Goal: Transaction & Acquisition: Subscribe to service/newsletter

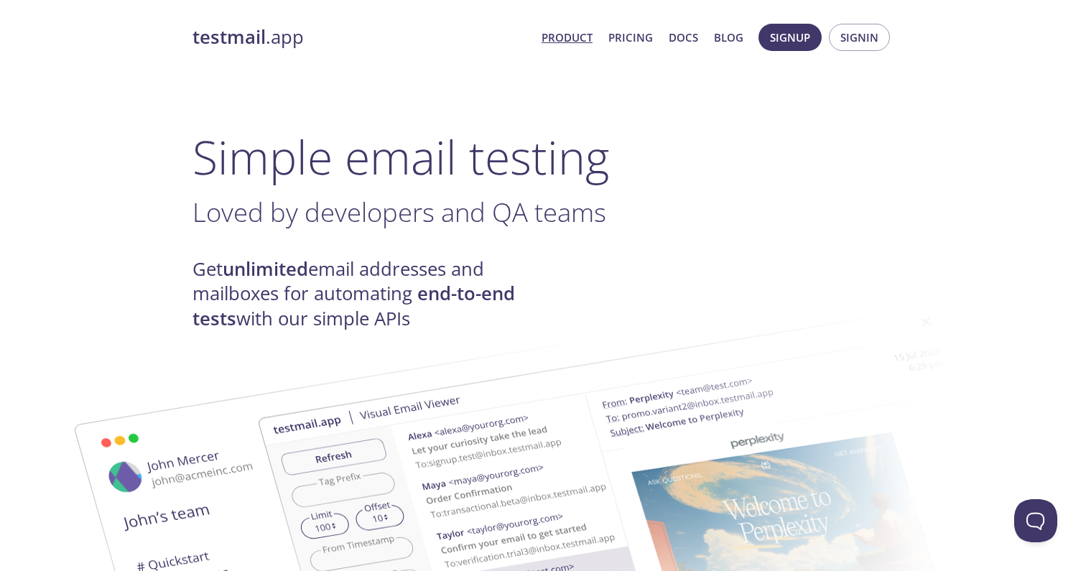
click at [581, 40] on link "Product" at bounding box center [567, 37] width 51 height 19
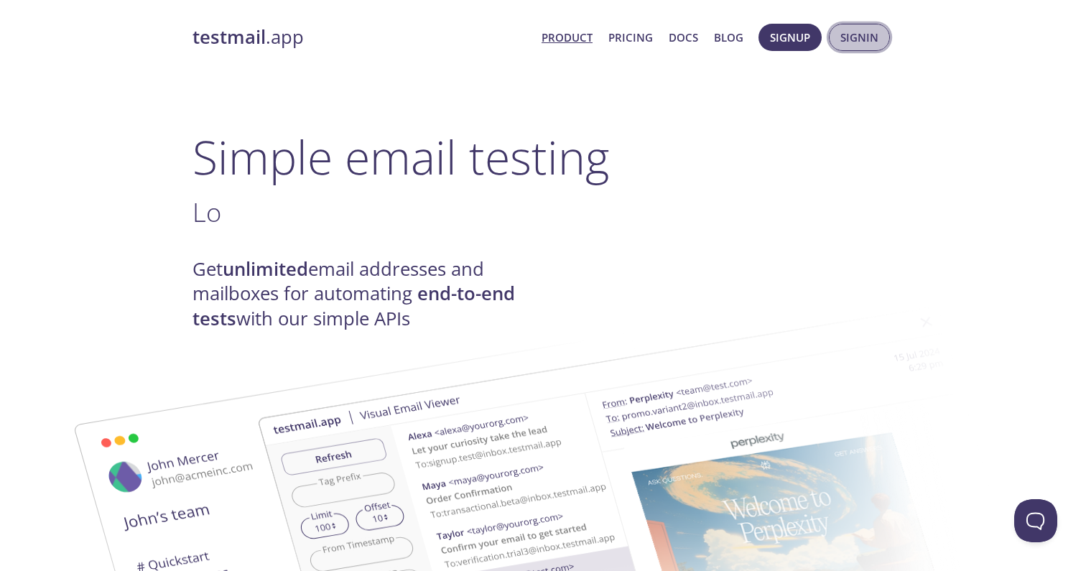
click at [843, 42] on span "Signin" at bounding box center [860, 37] width 38 height 19
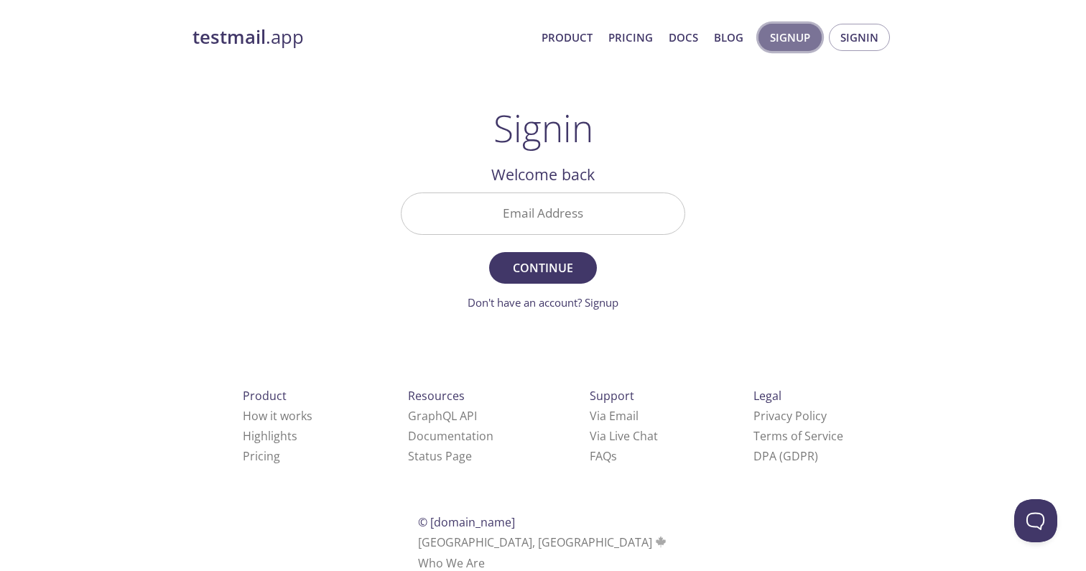
click at [795, 37] on span "Signup" at bounding box center [790, 37] width 40 height 19
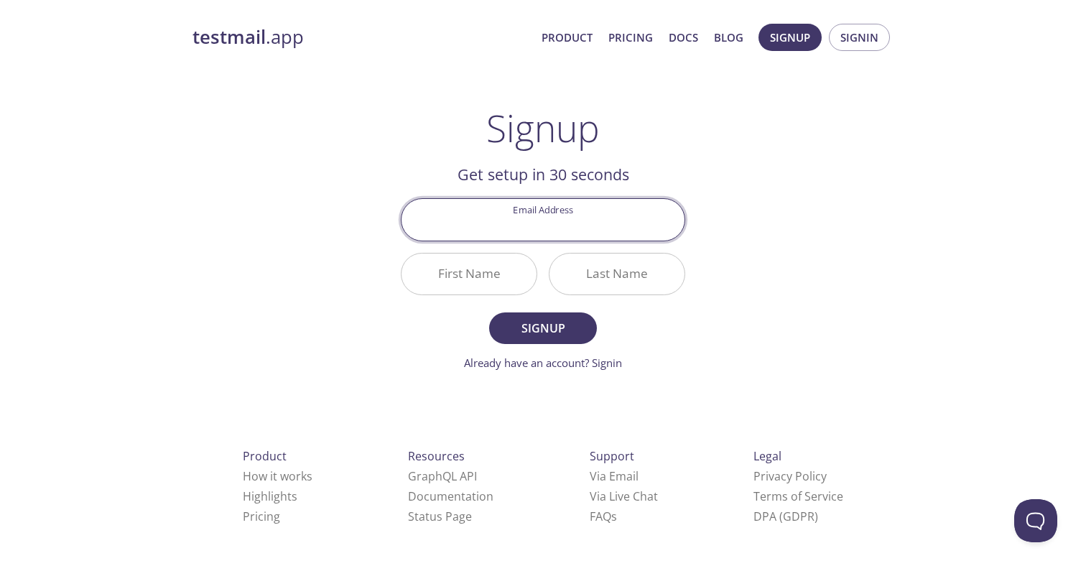
click at [761, 154] on div "testmail .app Product Pricing Docs Blog Signup Signin Signup Get setup in 30 se…" at bounding box center [543, 344] width 736 height 660
click at [567, 214] on input "Email Address" at bounding box center [543, 219] width 283 height 41
type input "marcosdeimos18@gmail.com"
click at [504, 277] on input "First Name" at bounding box center [469, 274] width 135 height 41
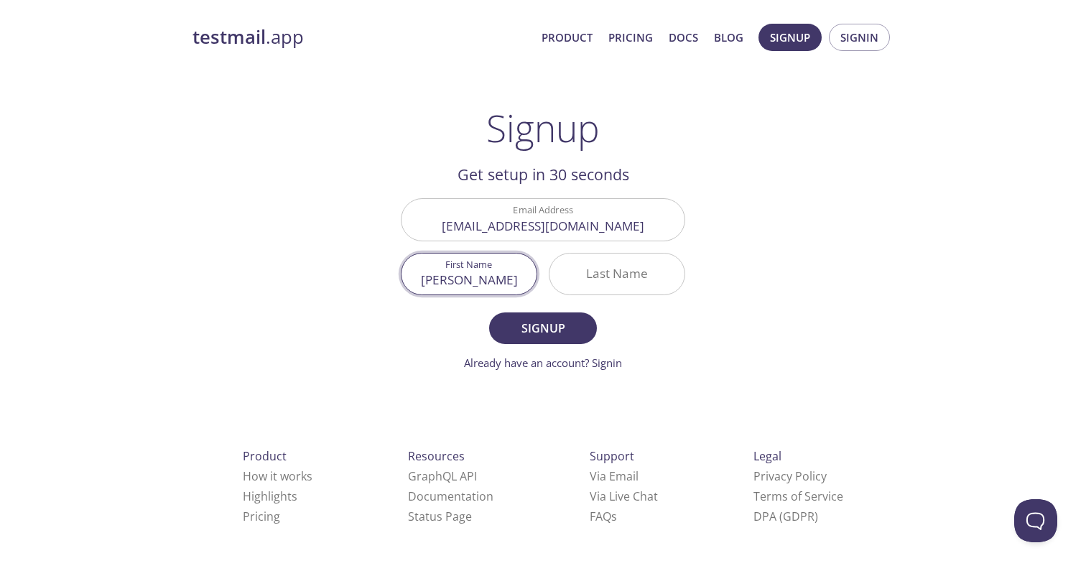
type input "Marcos"
click at [597, 274] on input "Last Name" at bounding box center [617, 274] width 135 height 41
type input "Yehouessi"
click at [583, 328] on button "Signup" at bounding box center [543, 329] width 108 height 32
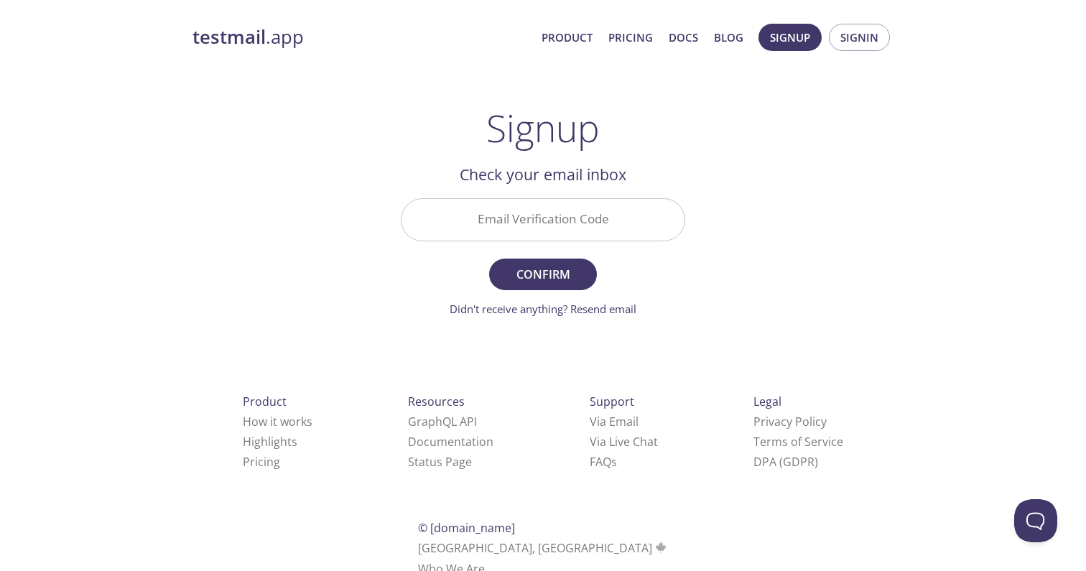
click at [568, 211] on input "Email Verification Code" at bounding box center [543, 219] width 283 height 41
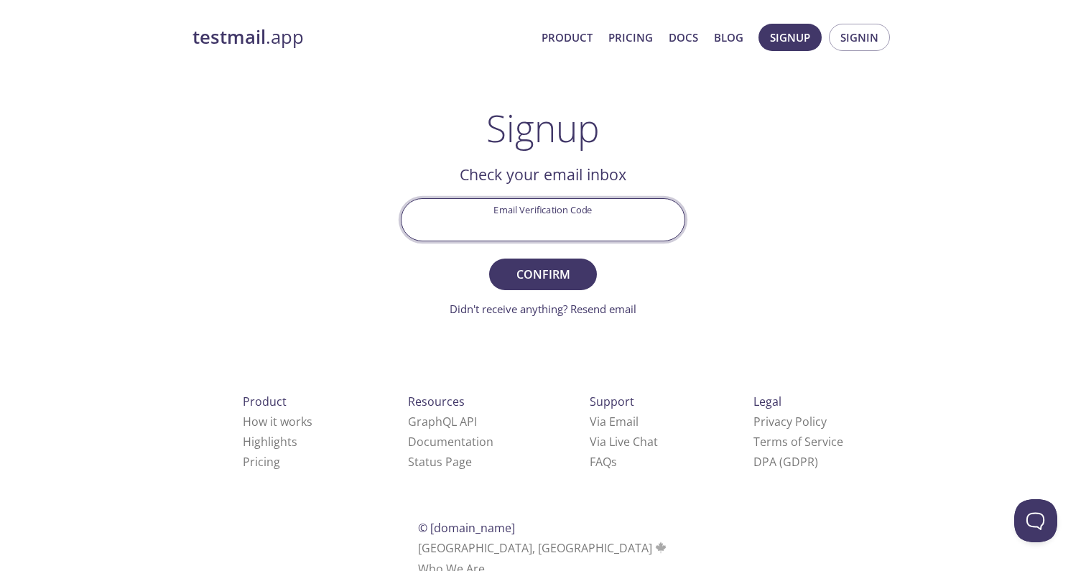
paste input "DP11KNL"
type input "DP11KNL"
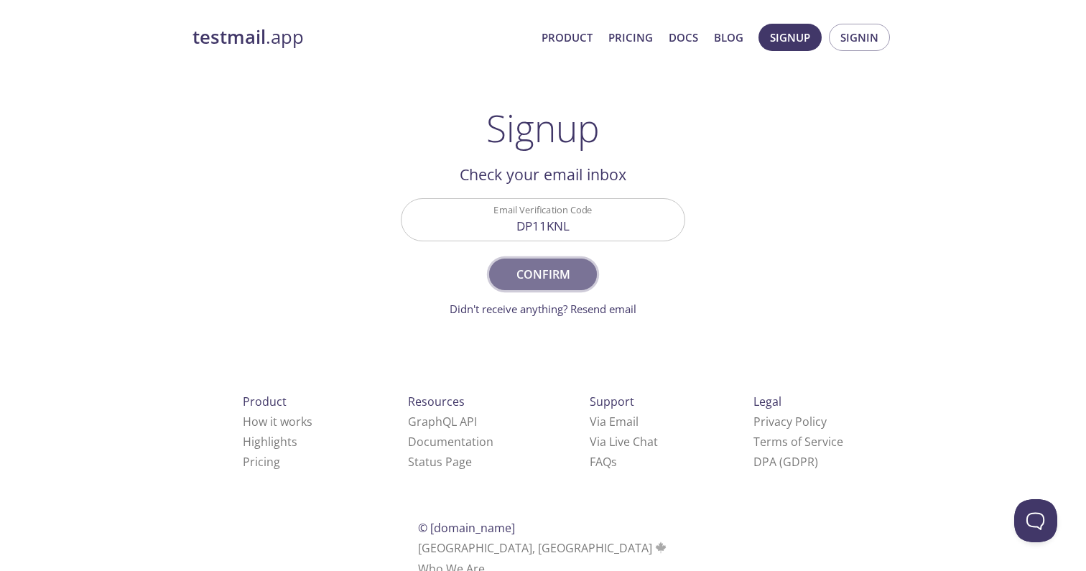
click at [537, 266] on span "Confirm" at bounding box center [543, 274] width 76 height 20
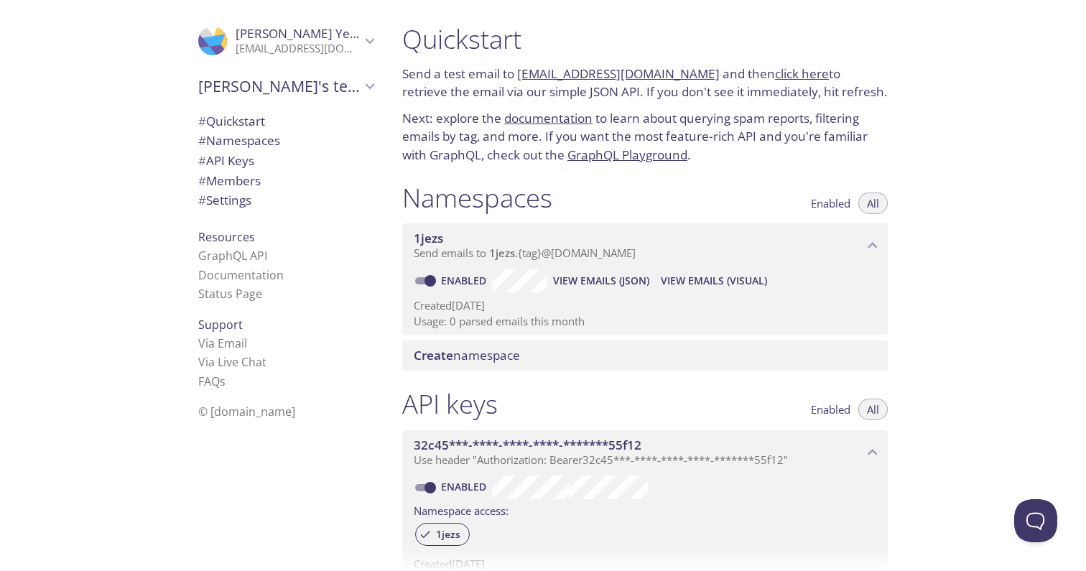
click at [124, 78] on div ".cls-1 { fill: #6d5ca8; } .cls-2 { fill: #3fc191; } .cls-3 { fill: #3b4752; } .…" at bounding box center [195, 285] width 391 height 571
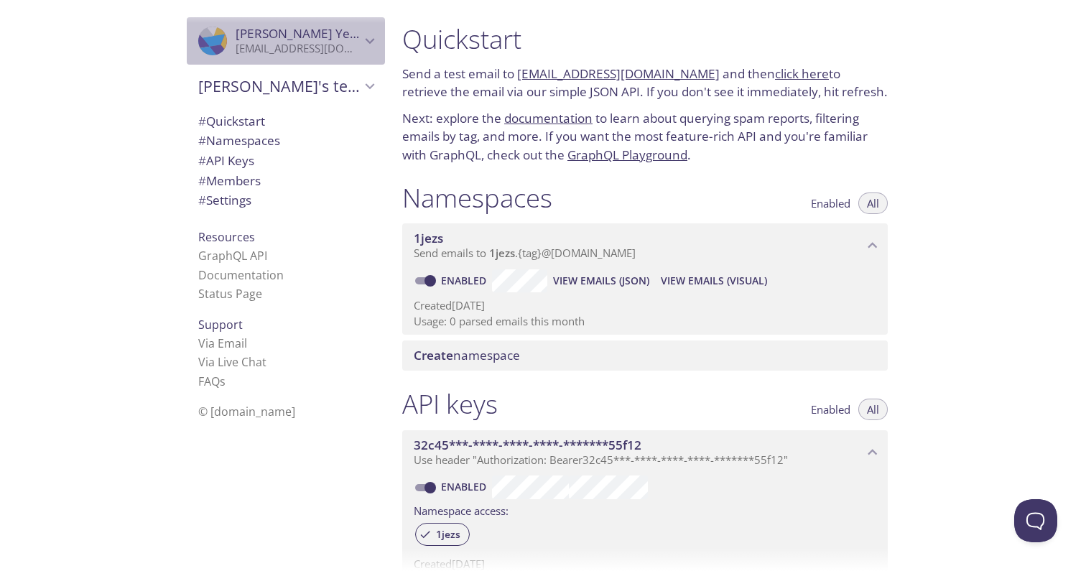
click at [215, 33] on icon "Marcos Yehouessi" at bounding box center [219, 30] width 19 height 32
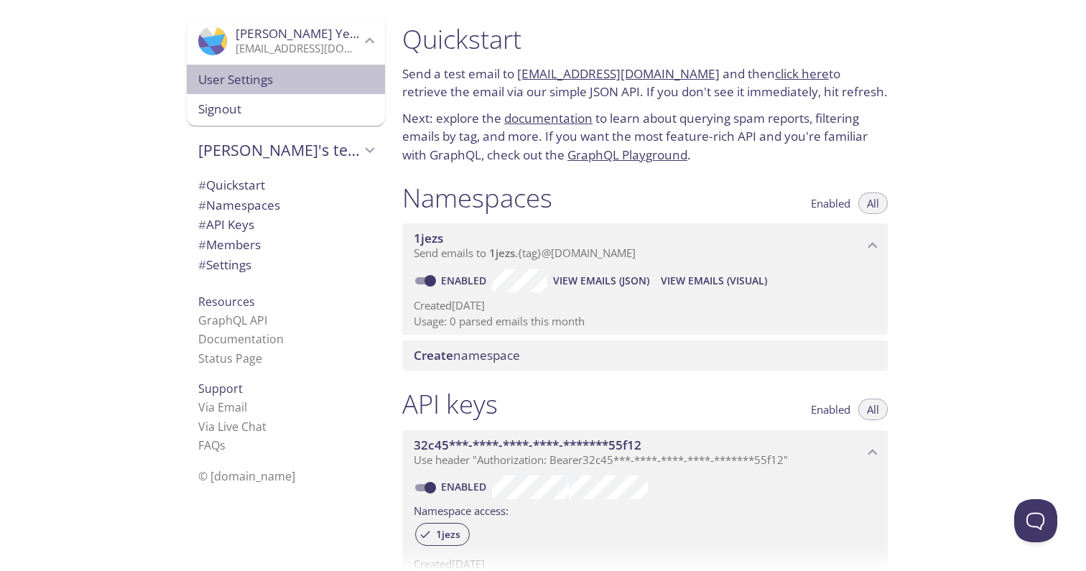
click at [208, 84] on span "User Settings" at bounding box center [285, 79] width 175 height 19
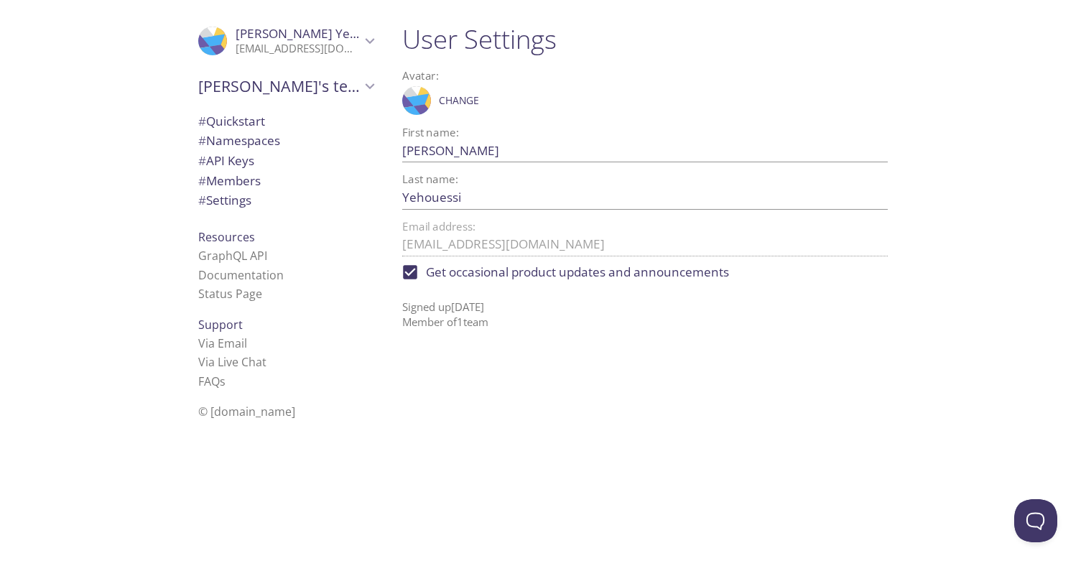
click at [266, 55] on p "marcosdeimos18@gmail.com" at bounding box center [298, 49] width 125 height 14
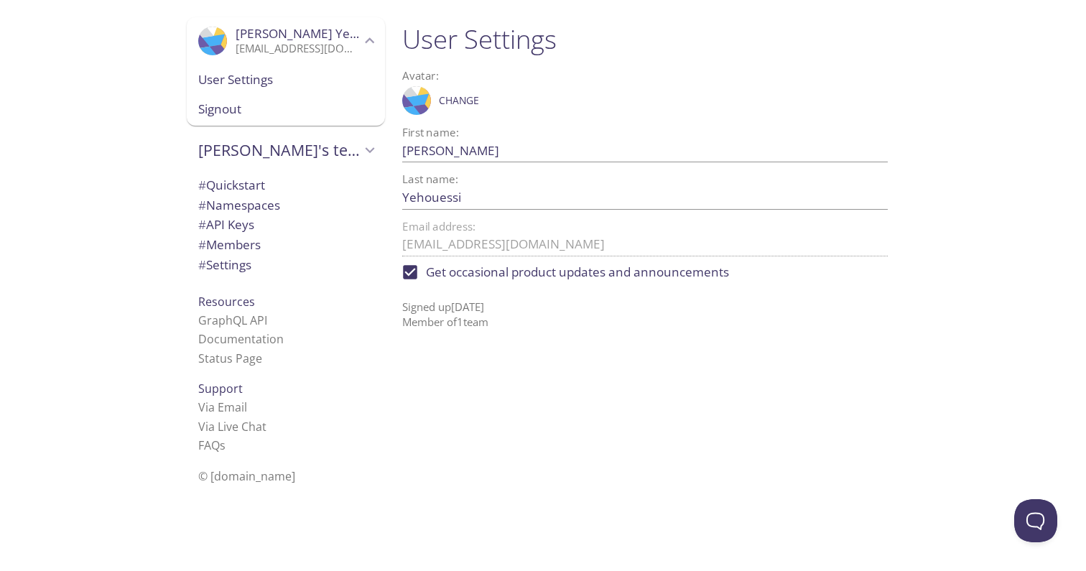
click at [265, 25] on span "Marcos Yehouessi" at bounding box center [315, 33] width 159 height 17
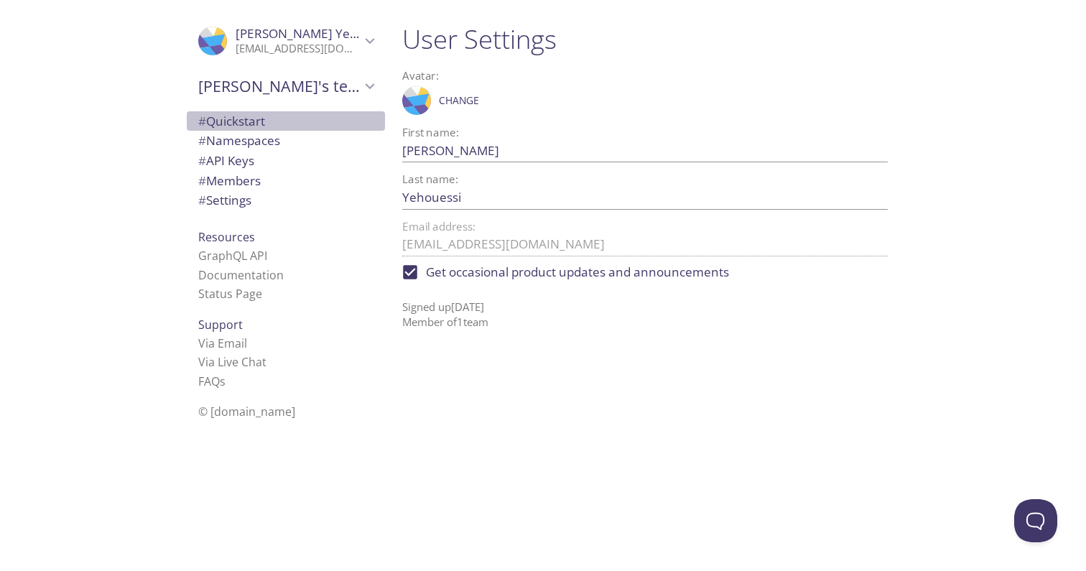
click at [244, 126] on span "# Quickstart" at bounding box center [231, 121] width 67 height 17
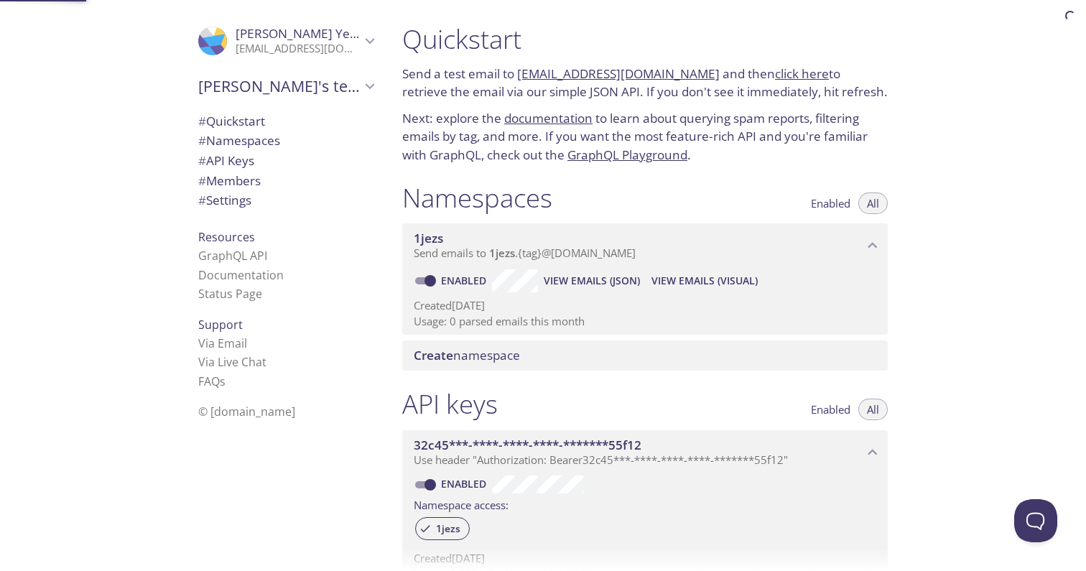
scroll to position [23, 0]
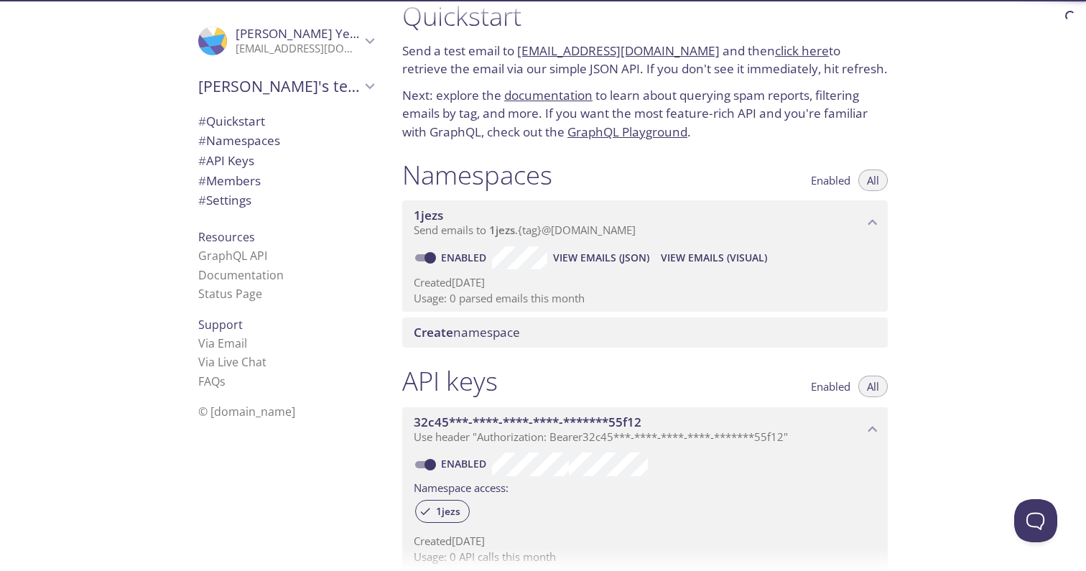
click at [246, 144] on span "# Namespaces" at bounding box center [239, 140] width 82 height 17
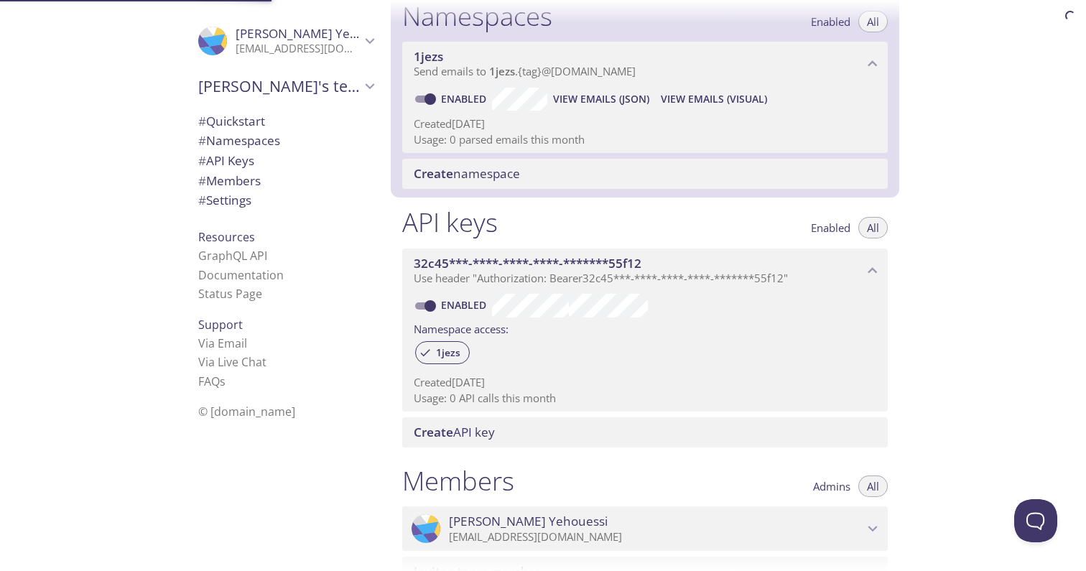
click at [246, 160] on span "# API Keys" at bounding box center [226, 160] width 56 height 17
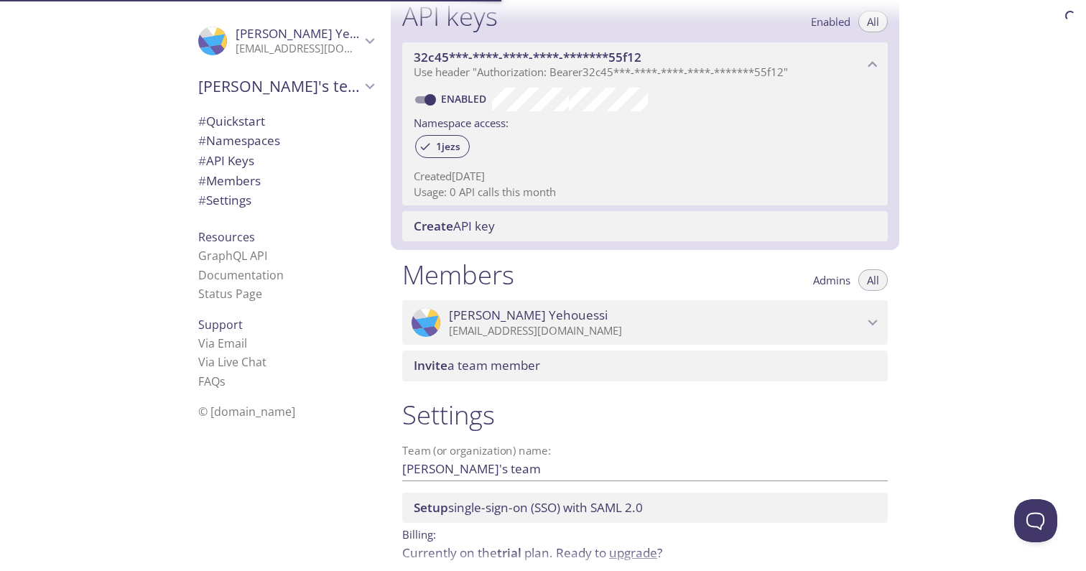
click at [246, 173] on span "# Members" at bounding box center [229, 180] width 63 height 17
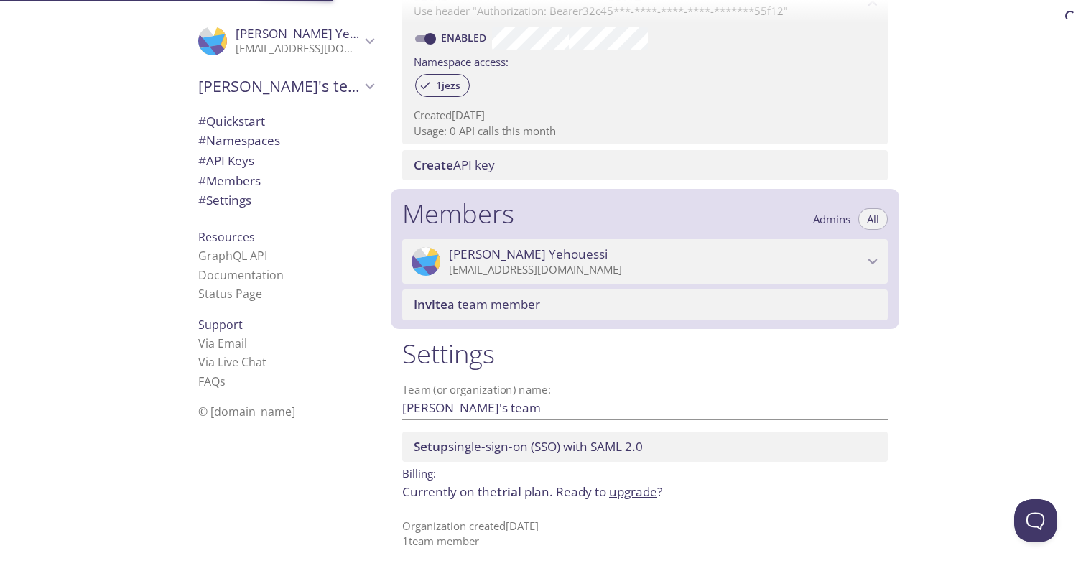
scroll to position [451, 0]
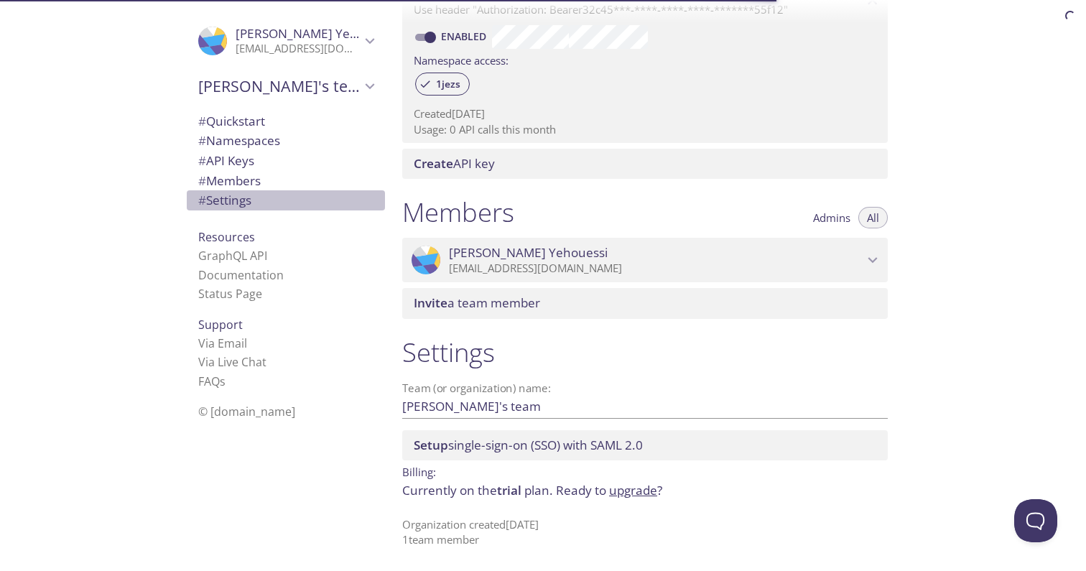
click at [249, 190] on div "# Settings" at bounding box center [286, 200] width 198 height 20
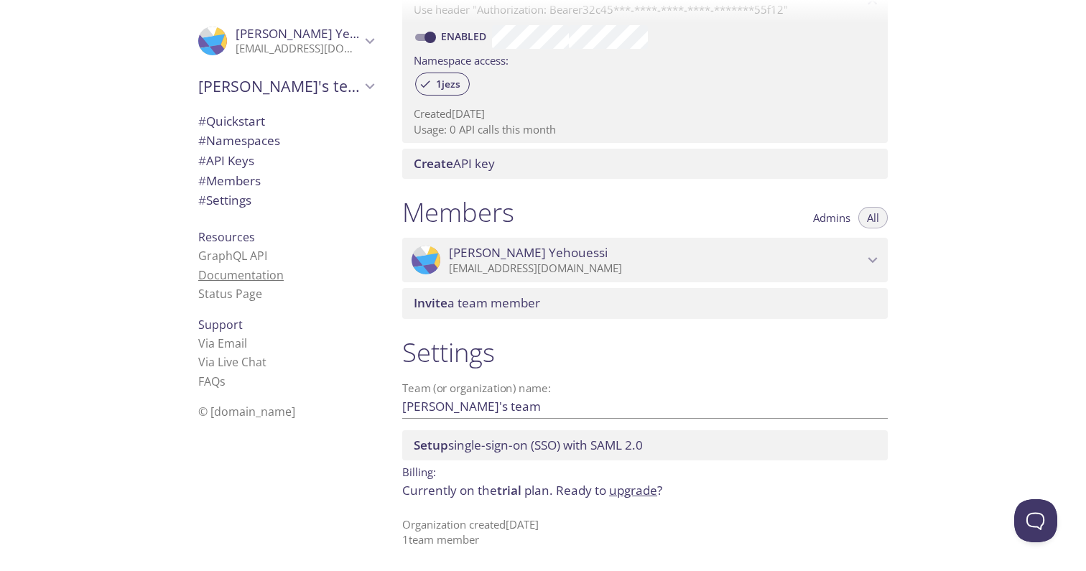
click at [253, 271] on link "Documentation" at bounding box center [241, 275] width 86 height 16
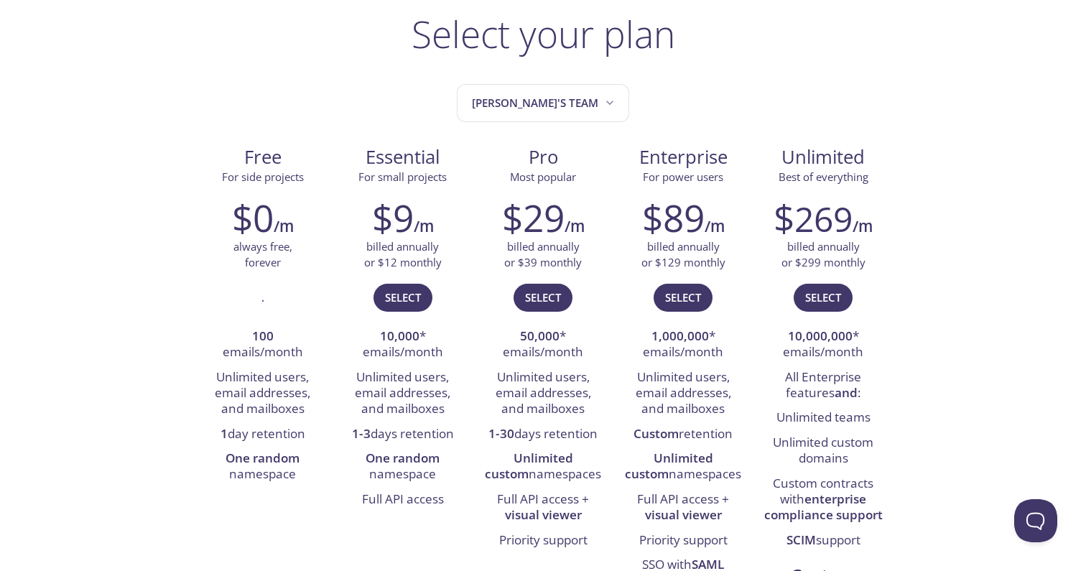
scroll to position [104, 0]
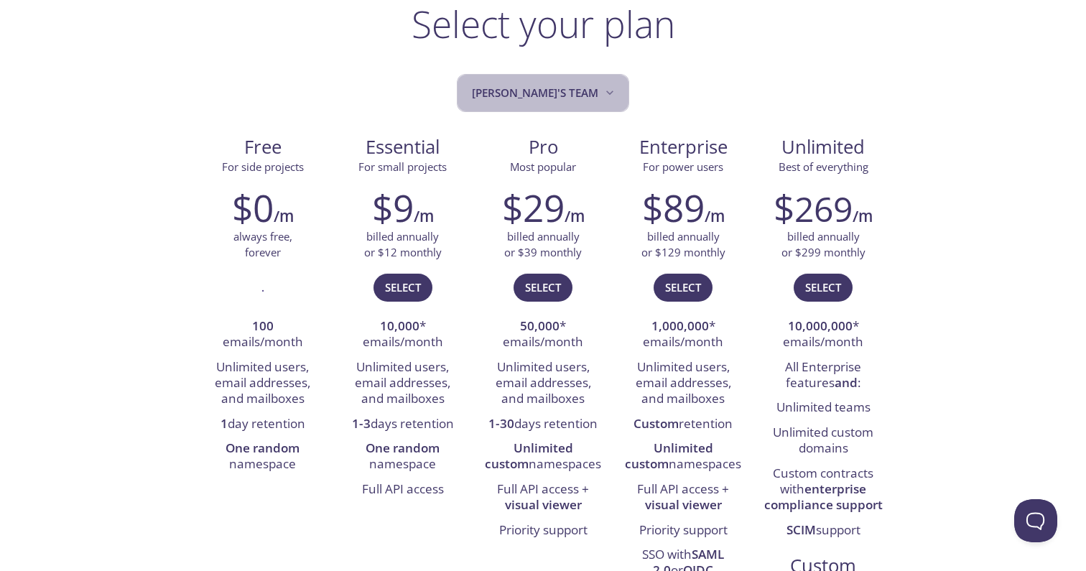
click at [569, 101] on span "[PERSON_NAME]'s team" at bounding box center [544, 92] width 145 height 19
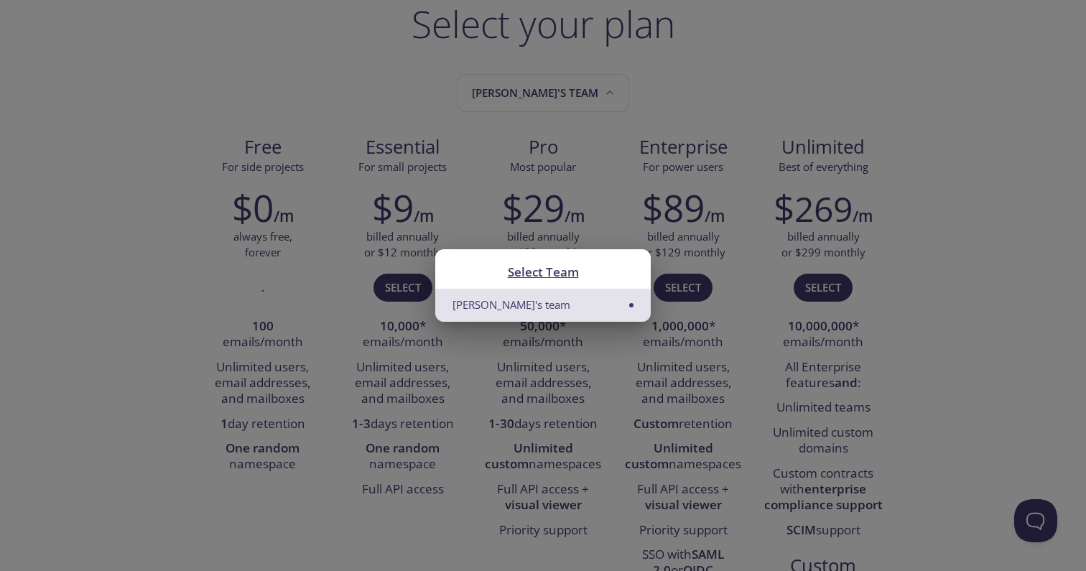
click at [623, 112] on div "Select Team [PERSON_NAME]'s team" at bounding box center [543, 285] width 1086 height 571
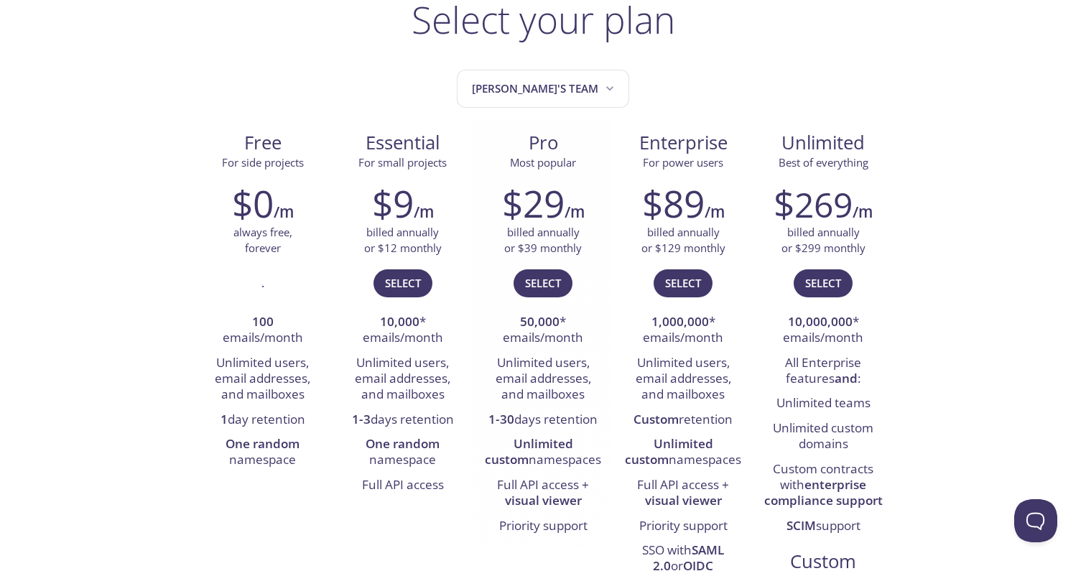
scroll to position [108, 0]
click at [282, 324] on li "100 emails/month" at bounding box center [262, 331] width 119 height 41
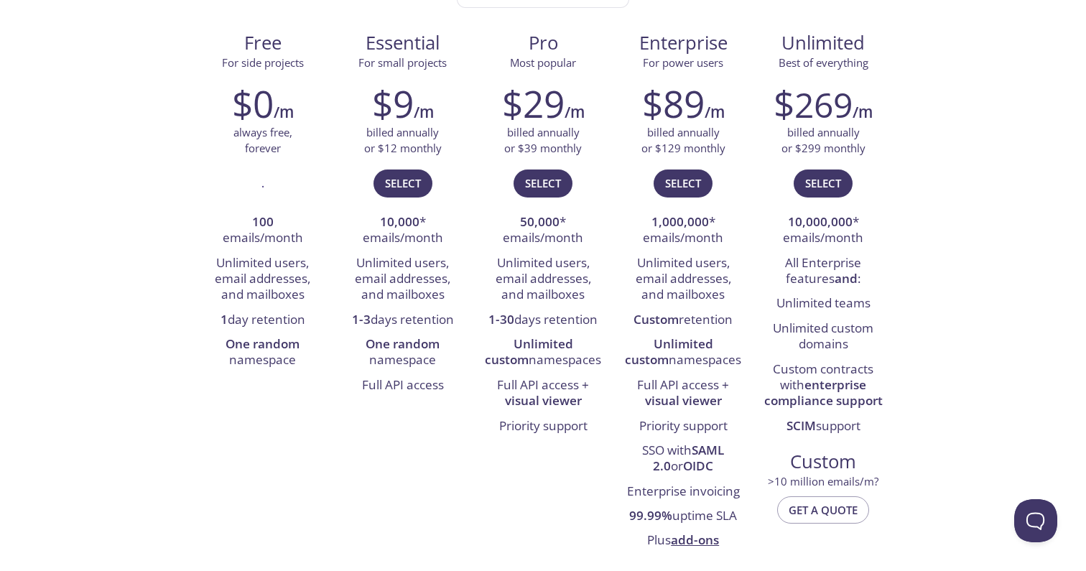
scroll to position [0, 0]
